Goal: Transaction & Acquisition: Purchase product/service

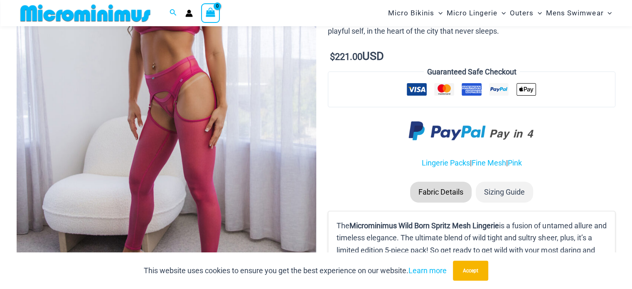
scroll to position [200, 0]
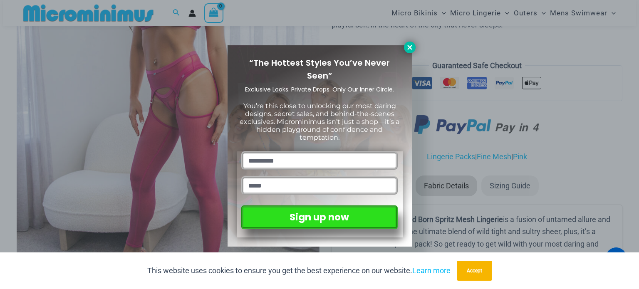
click at [409, 47] on icon at bounding box center [409, 47] width 5 height 5
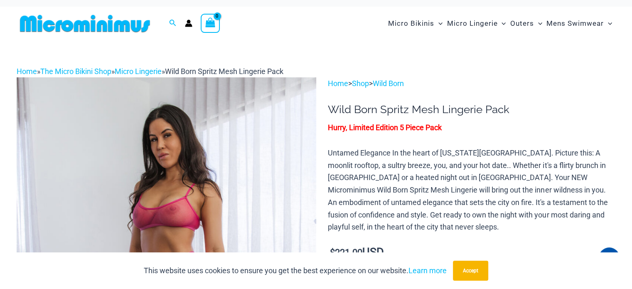
scroll to position [0, 0]
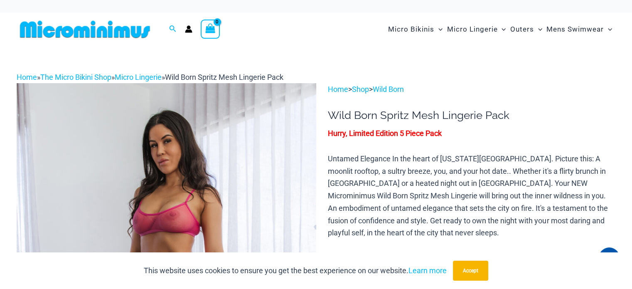
click at [101, 31] on img at bounding box center [85, 29] width 137 height 19
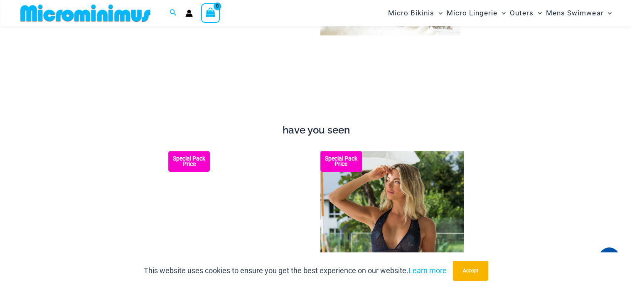
scroll to position [824, 0]
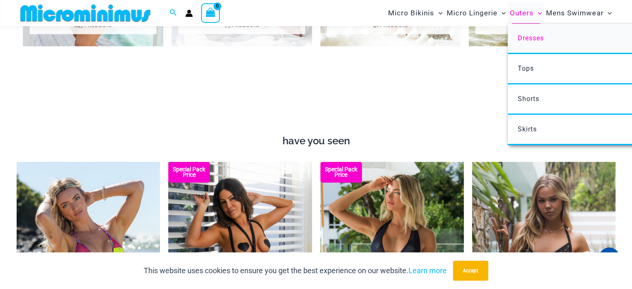
click at [530, 38] on span "Dresses" at bounding box center [531, 38] width 26 height 8
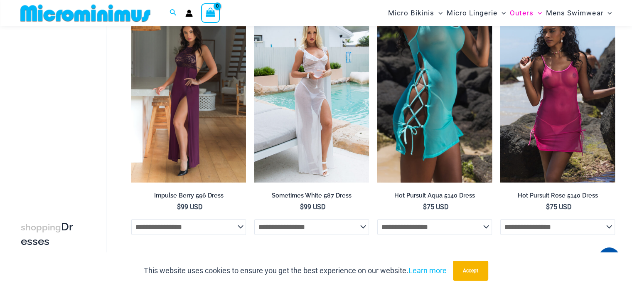
scroll to position [77, 0]
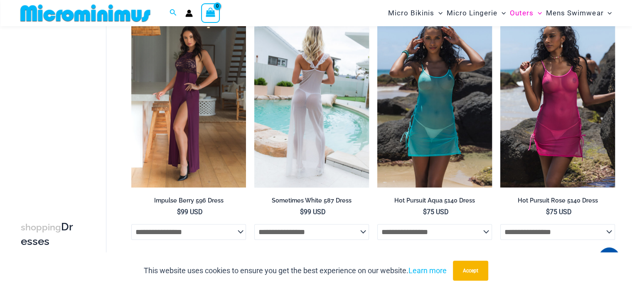
click at [338, 112] on img at bounding box center [311, 101] width 115 height 172
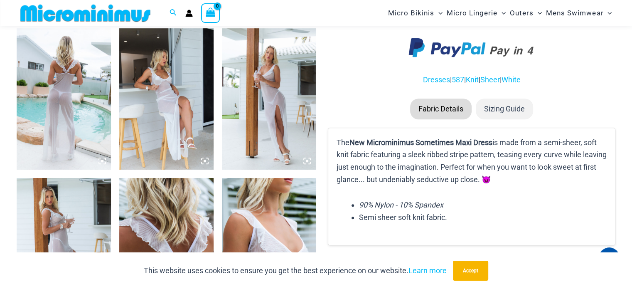
scroll to position [492, 0]
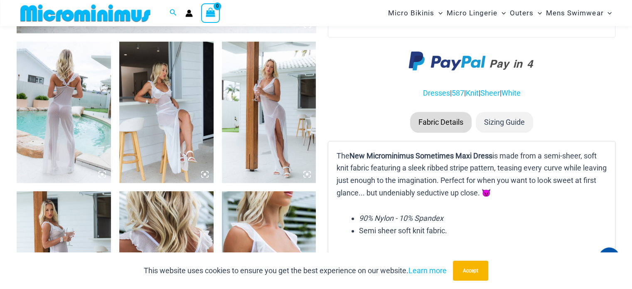
click at [72, 118] on img at bounding box center [64, 112] width 94 height 141
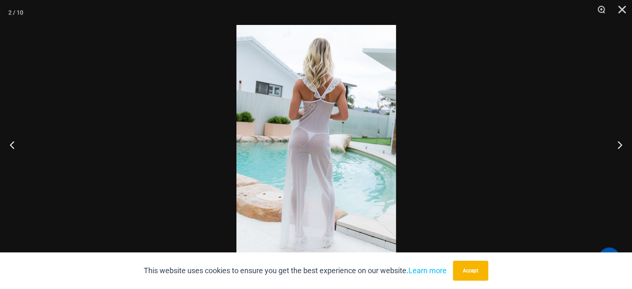
click at [316, 126] on img at bounding box center [317, 144] width 160 height 239
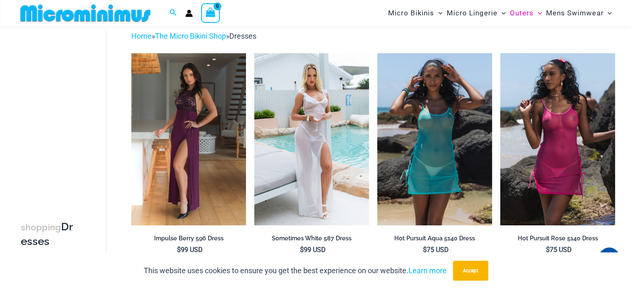
scroll to position [78, 0]
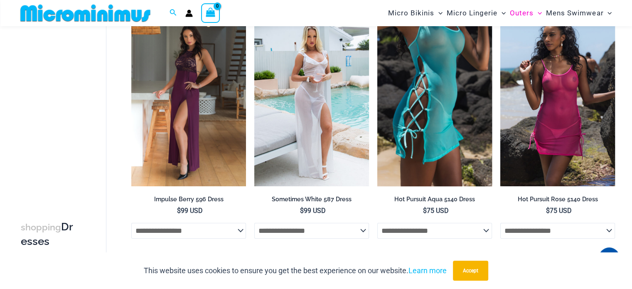
click at [417, 108] on img at bounding box center [435, 100] width 115 height 172
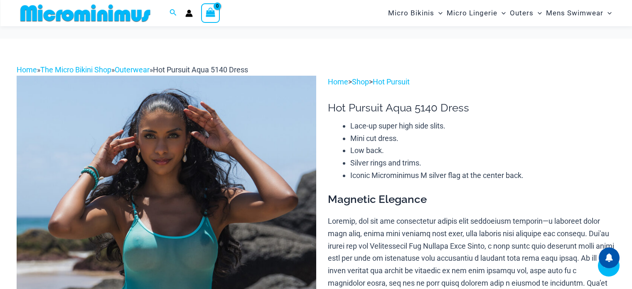
scroll to position [206, 0]
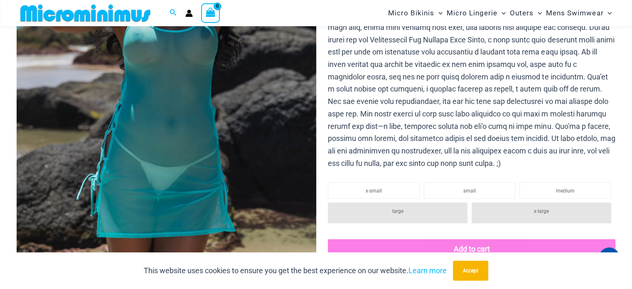
click at [235, 136] on img at bounding box center [167, 93] width 300 height 449
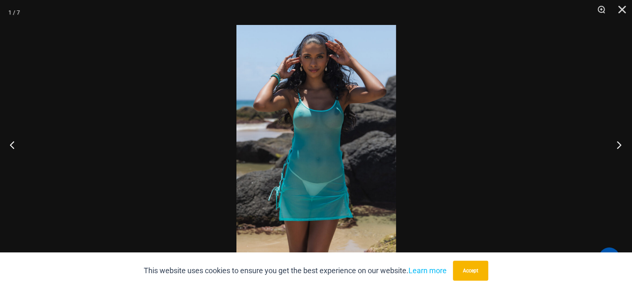
click at [622, 143] on button "Next" at bounding box center [616, 145] width 31 height 42
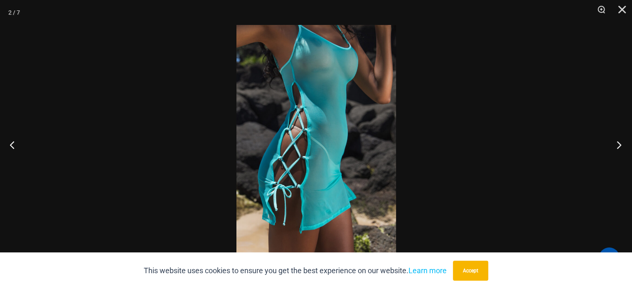
click at [622, 143] on button "Next" at bounding box center [616, 145] width 31 height 42
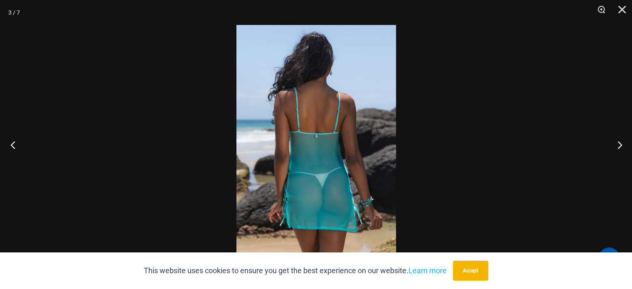
click at [14, 146] on button "Previous" at bounding box center [15, 145] width 31 height 42
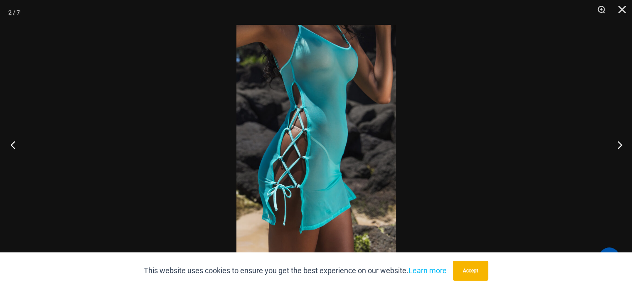
click at [14, 146] on button "Previous" at bounding box center [15, 145] width 31 height 42
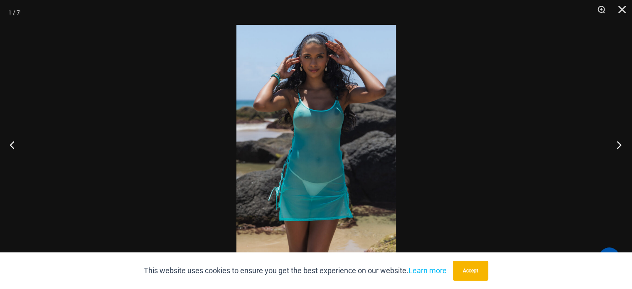
click at [612, 144] on button "Next" at bounding box center [616, 145] width 31 height 42
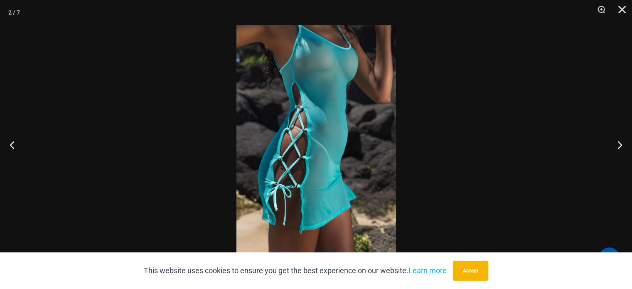
click at [318, 144] on img at bounding box center [317, 144] width 160 height 239
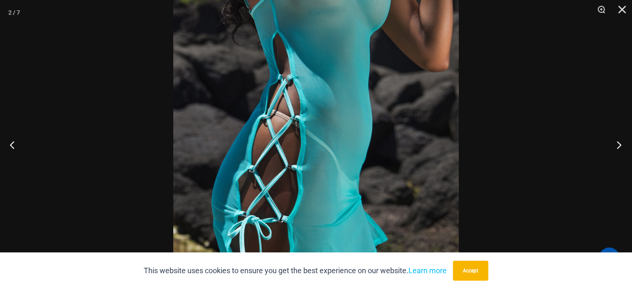
click at [616, 145] on button "Next" at bounding box center [616, 145] width 31 height 42
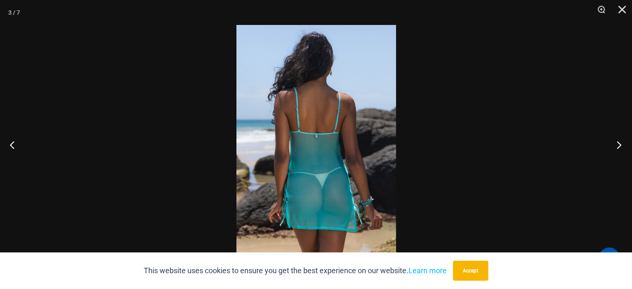
click at [612, 146] on button "Next" at bounding box center [616, 145] width 31 height 42
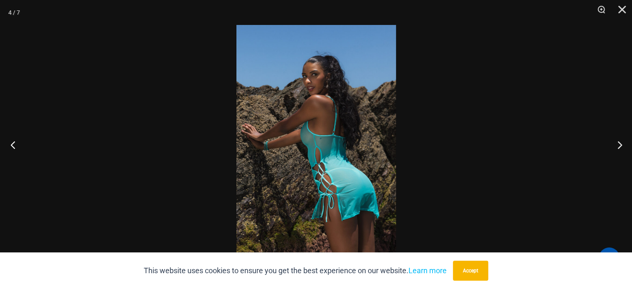
click at [13, 146] on button "Previous" at bounding box center [15, 145] width 31 height 42
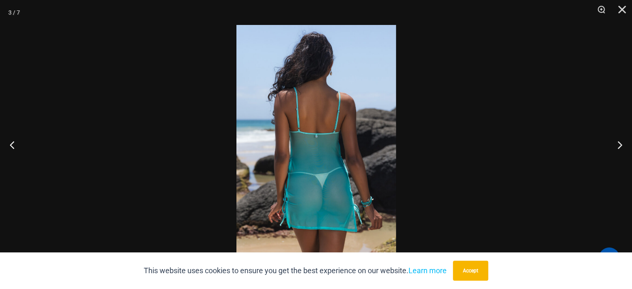
click at [308, 136] on img at bounding box center [317, 144] width 160 height 239
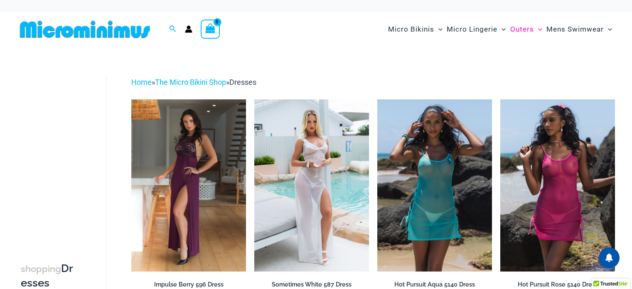
scroll to position [2, 0]
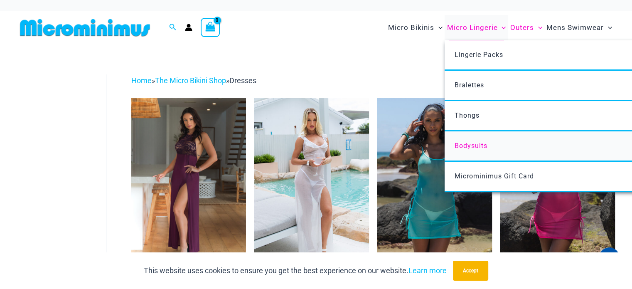
click at [471, 142] on span "Bodysuits" at bounding box center [471, 146] width 33 height 8
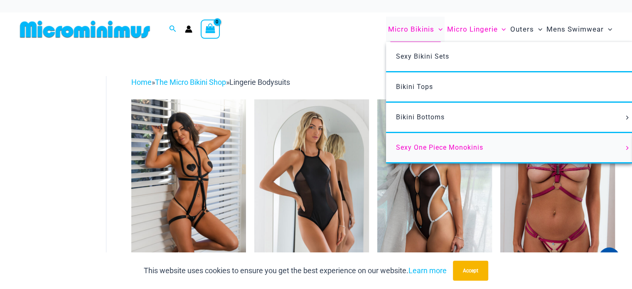
click at [432, 146] on span "Sexy One Piece Monokinis" at bounding box center [439, 147] width 87 height 8
